Goal: Entertainment & Leisure: Consume media (video, audio)

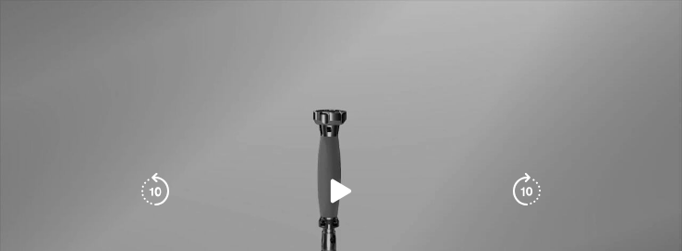
scroll to position [1005, 0]
click at [345, 176] on icon "Video Player" at bounding box center [340, 191] width 37 height 37
click at [364, 173] on icon "Video Player" at bounding box center [526, 191] width 37 height 37
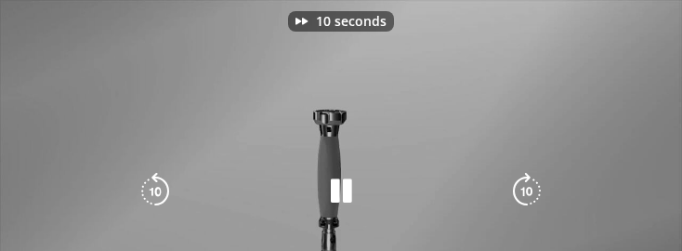
click at [364, 184] on icon "Video Player" at bounding box center [526, 191] width 37 height 37
click at [364, 182] on icon "Video Player" at bounding box center [526, 191] width 37 height 37
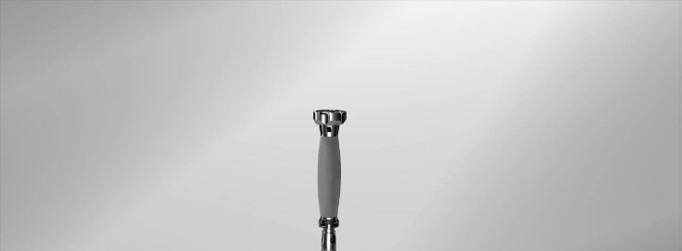
scroll to position [1123, 0]
click at [364, 211] on div "30 seconds Tap to unmute" at bounding box center [341, 192] width 682 height 384
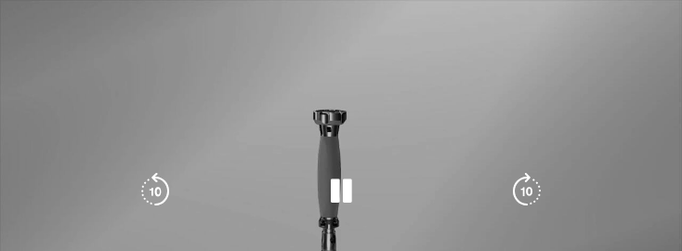
click at [364, 181] on icon "Video Player" at bounding box center [526, 191] width 37 height 37
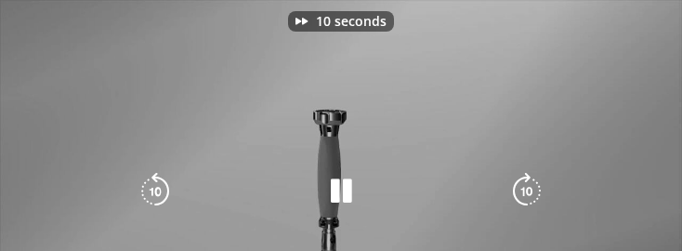
click at [364, 192] on icon "Video Player" at bounding box center [526, 191] width 37 height 37
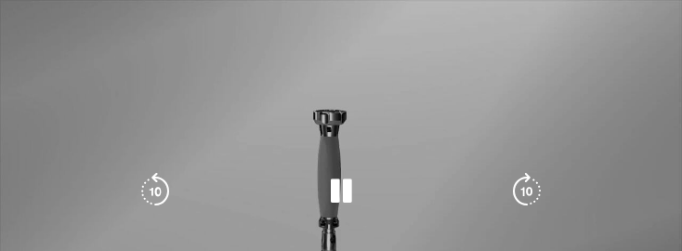
click at [364, 189] on icon "Video Player" at bounding box center [526, 191] width 37 height 37
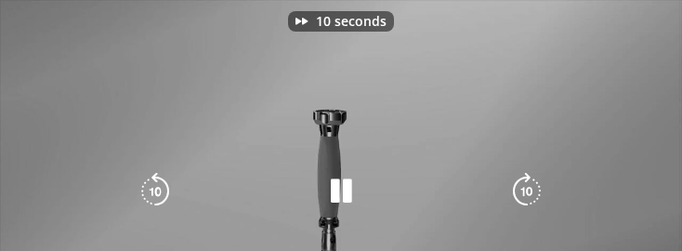
click at [364, 192] on icon "Video Player" at bounding box center [526, 191] width 37 height 37
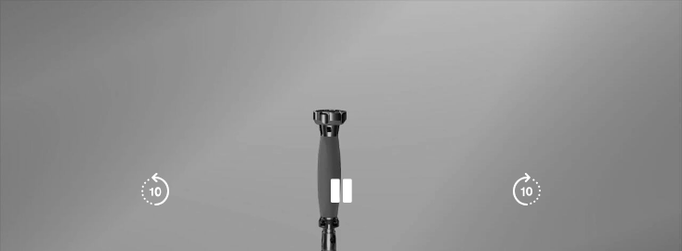
click at [364, 194] on icon "Video Player" at bounding box center [526, 191] width 37 height 37
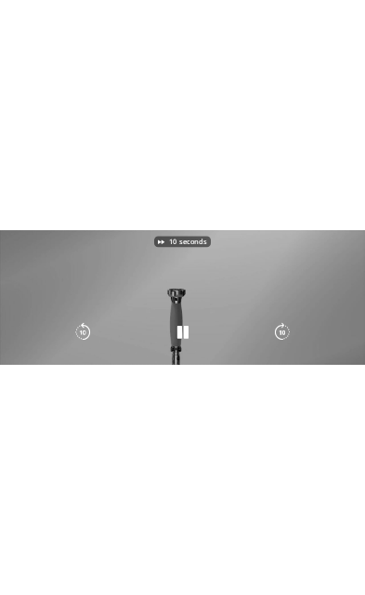
scroll to position [999, 0]
